Goal: Find specific page/section: Find specific page/section

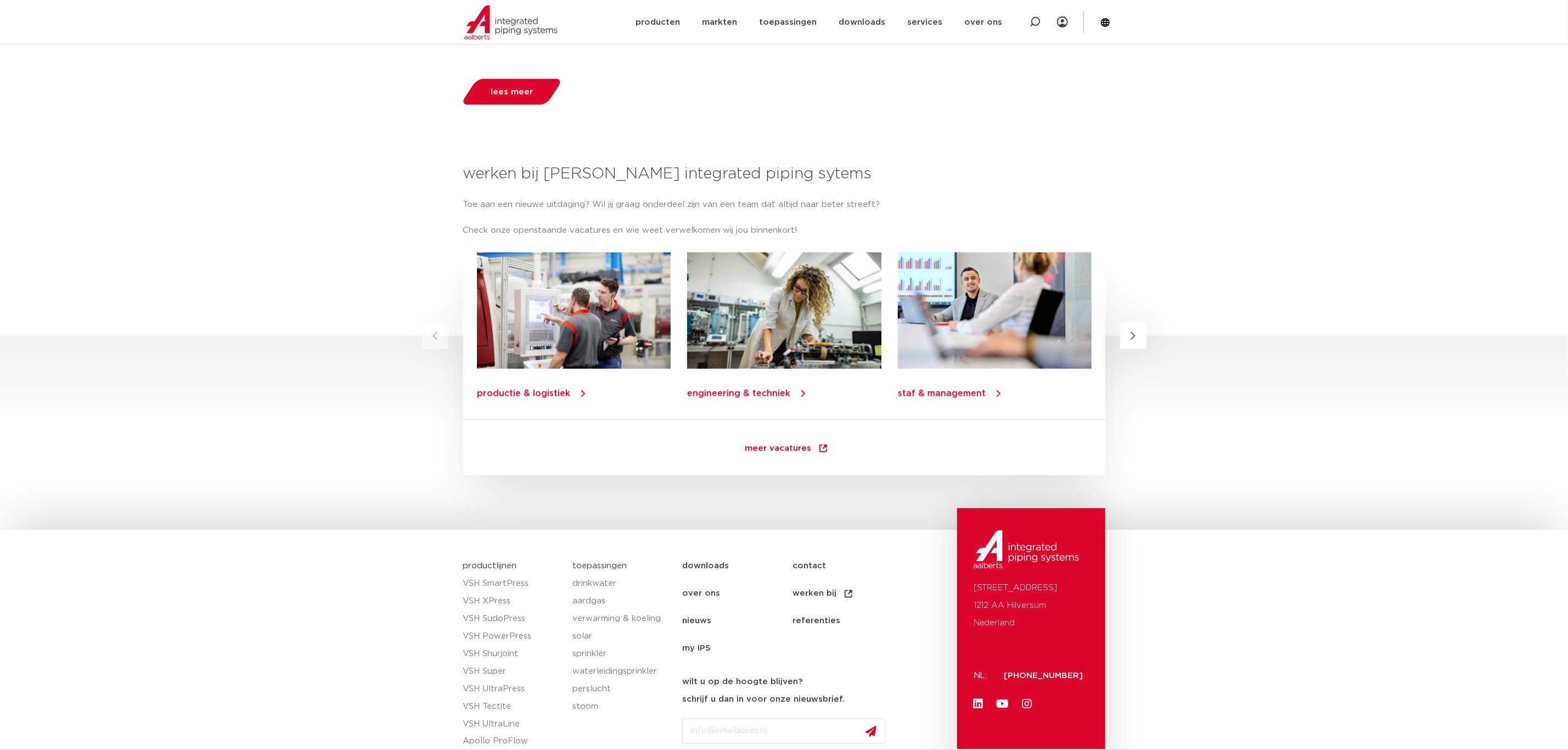
scroll to position [1334, 0]
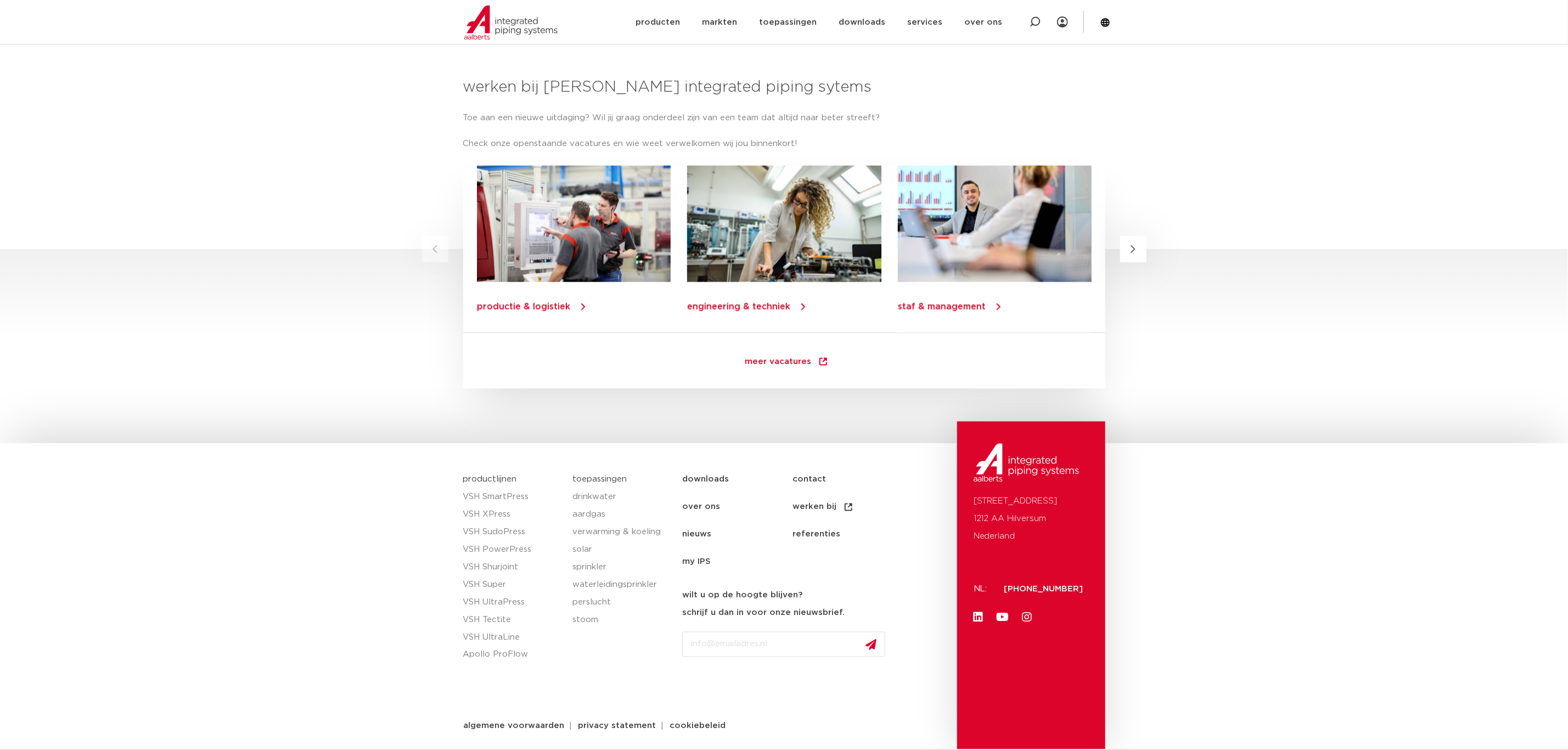
click at [693, 532] on link "nieuws" at bounding box center [737, 535] width 110 height 28
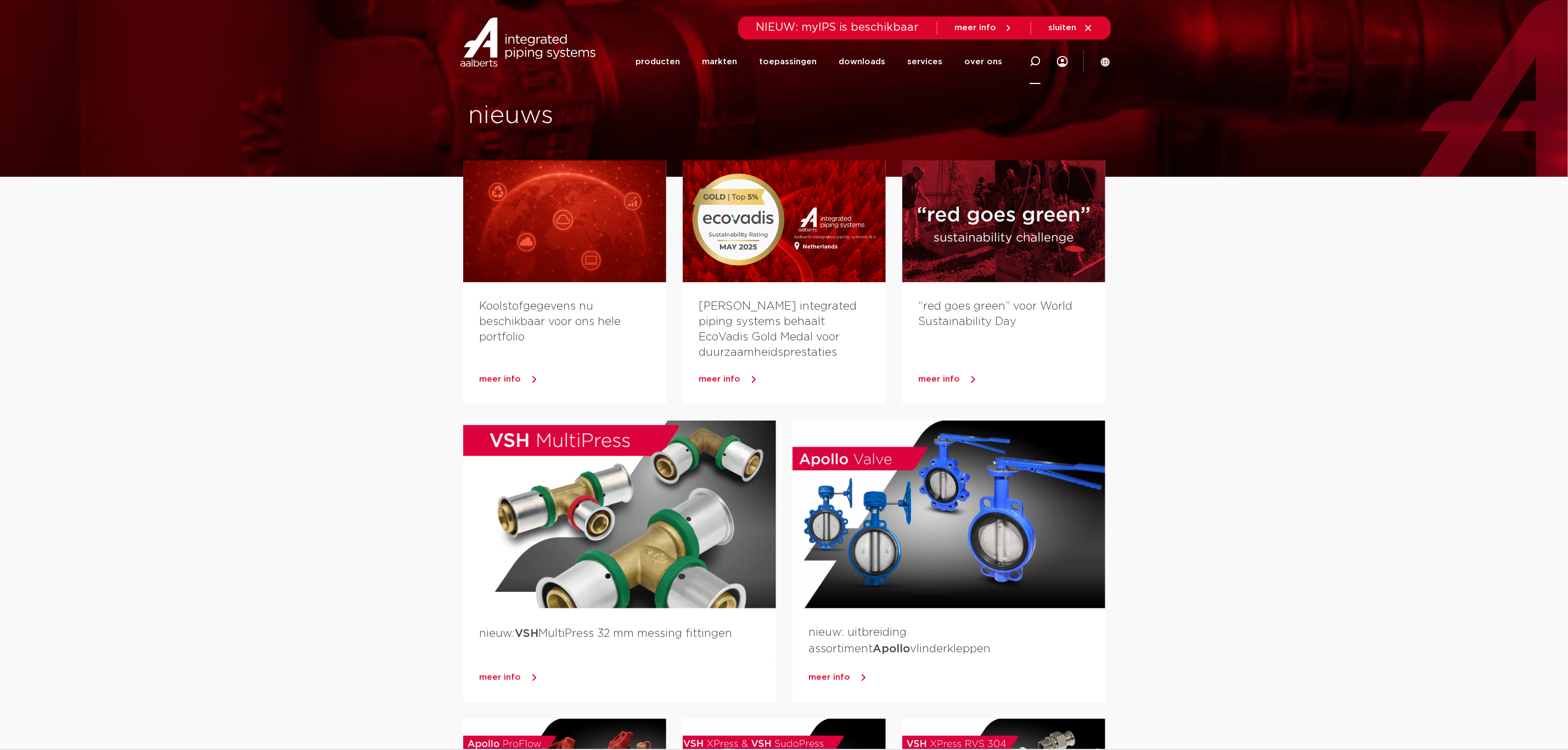
click at [1032, 60] on icon at bounding box center [1035, 62] width 11 height 11
type input "coolpress"
click button "Zoeken" at bounding box center [0, 0] width 0 height 0
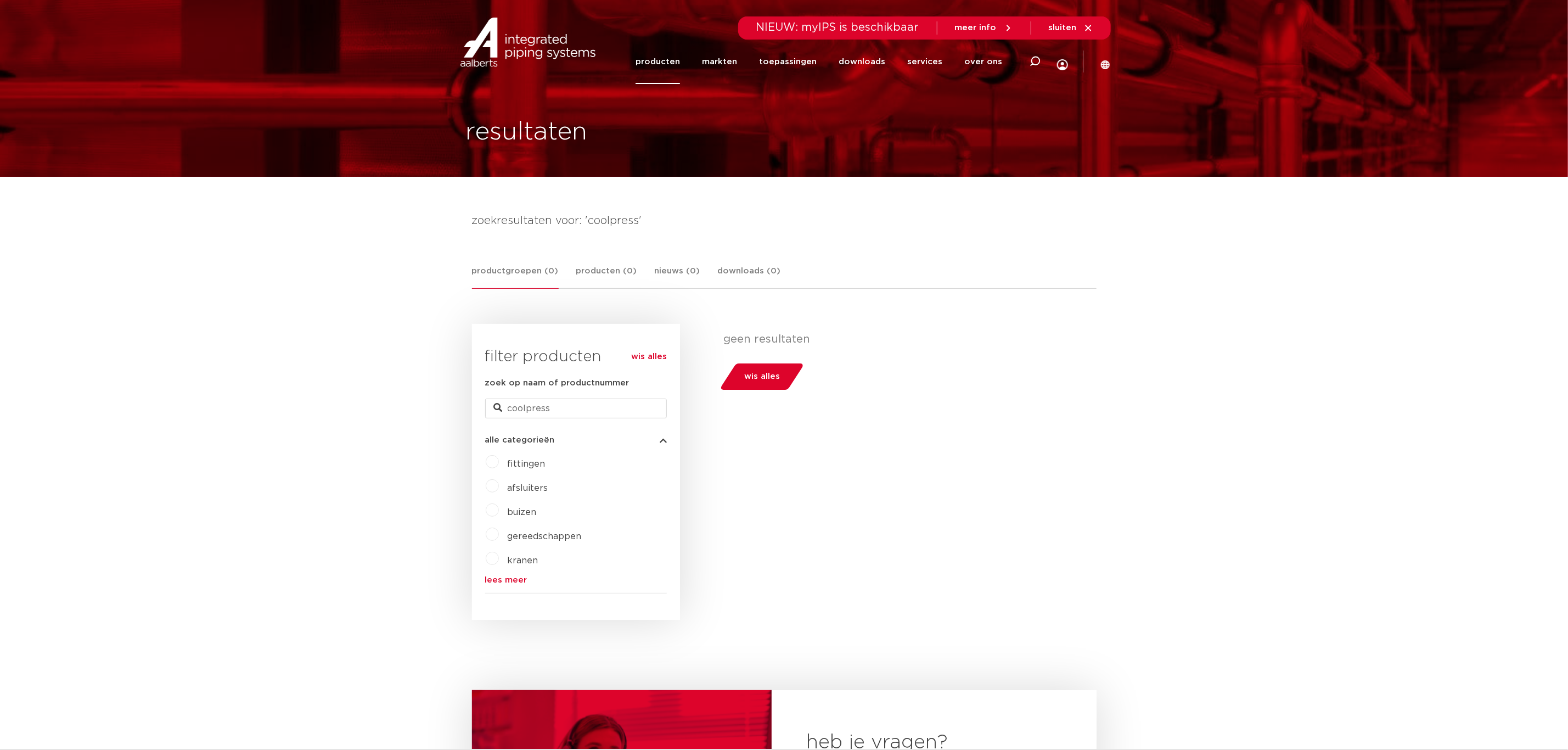
click at [1074, 416] on div "filters geen resultaten wis alles filters geen resultaten wis alles" at bounding box center [888, 472] width 416 height 295
